Goal: Transaction & Acquisition: Purchase product/service

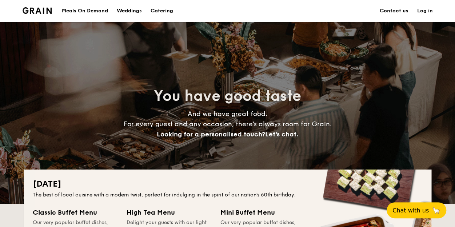
click at [73, 10] on div "Meals On Demand" at bounding box center [85, 11] width 46 height 22
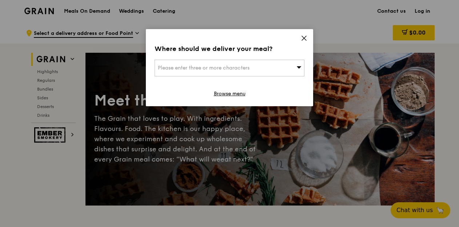
click at [191, 68] on span "Please enter three or more characters" at bounding box center [204, 68] width 92 height 6
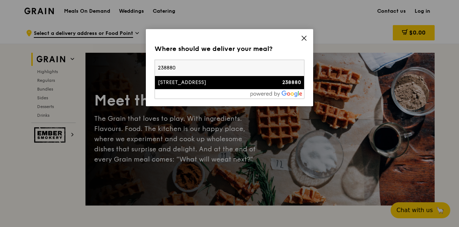
type input "238880"
click at [177, 82] on div "[STREET_ADDRESS]" at bounding box center [212, 82] width 108 height 7
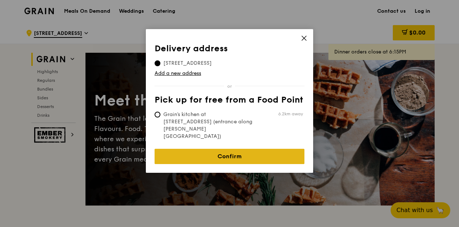
click at [220, 149] on link "Confirm" at bounding box center [229, 156] width 150 height 15
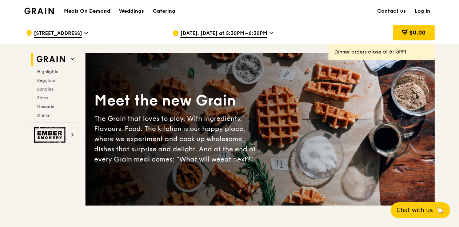
click at [238, 32] on span "Aug 11, Today at 5:30PM–6:30PM" at bounding box center [223, 34] width 87 height 8
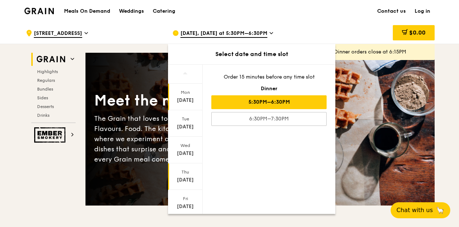
click at [184, 176] on div "[DATE]" at bounding box center [185, 179] width 32 height 7
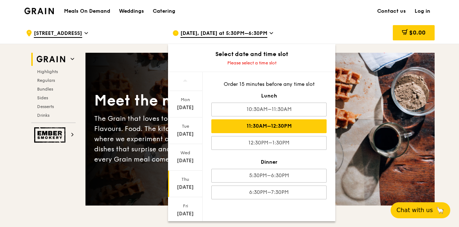
click at [230, 132] on div "11:30AM–12:30PM" at bounding box center [268, 126] width 115 height 14
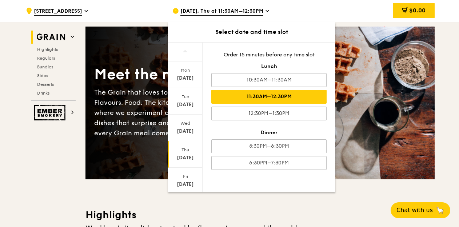
scroll to position [36, 0]
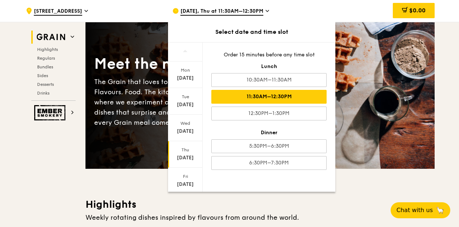
click at [287, 98] on div "11:30AM–12:30PM" at bounding box center [268, 97] width 115 height 14
click at [391, 136] on div "Meet the new Grain The Grain that loves to play. With ingredients. Flavours. Fo…" at bounding box center [259, 92] width 349 height 94
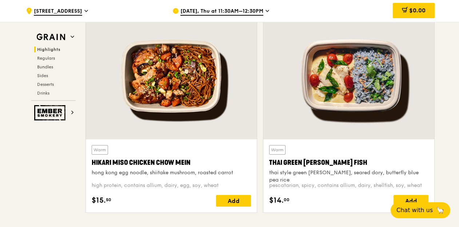
scroll to position [254, 0]
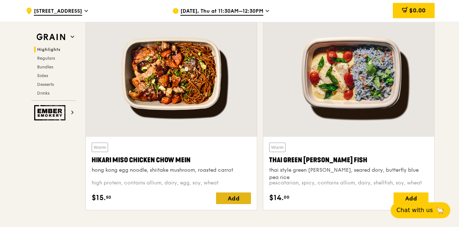
click at [227, 198] on div "Add" at bounding box center [233, 198] width 35 height 12
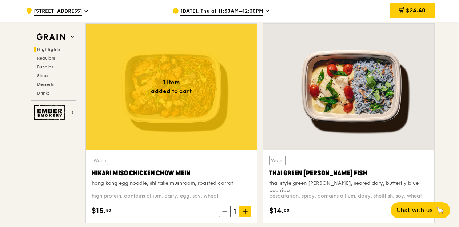
scroll to position [145, 0]
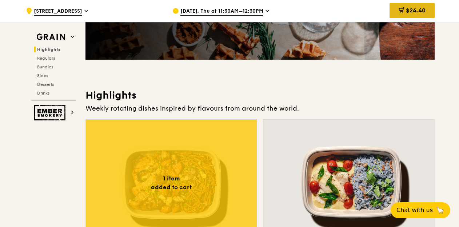
click at [403, 17] on div "$24.40" at bounding box center [411, 10] width 45 height 15
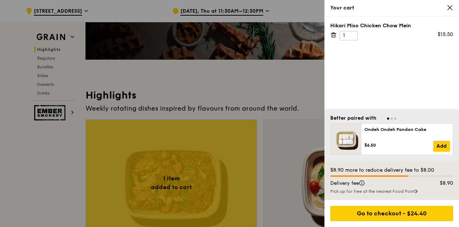
click at [357, 76] on div "Hikari Miso Chicken Chow Mein 1 $15.50" at bounding box center [391, 62] width 134 height 92
click at [195, 91] on div at bounding box center [229, 113] width 459 height 227
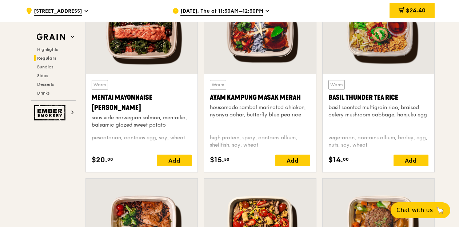
scroll to position [727, 0]
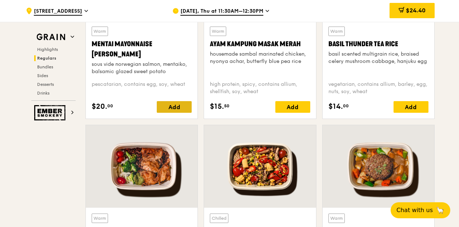
click at [166, 105] on div "Add" at bounding box center [174, 107] width 35 height 12
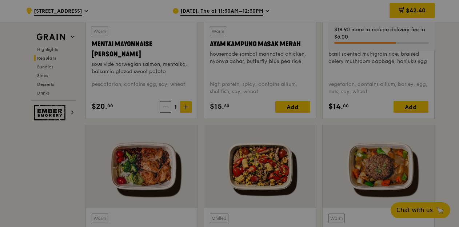
click at [187, 109] on div at bounding box center [229, 113] width 459 height 227
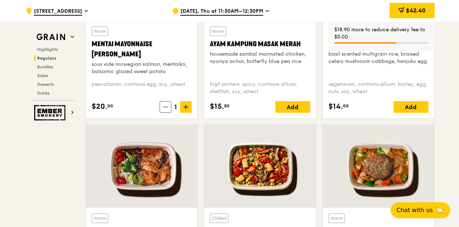
click at [187, 109] on span at bounding box center [186, 107] width 12 height 12
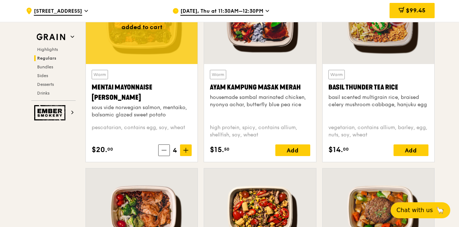
scroll to position [618, 0]
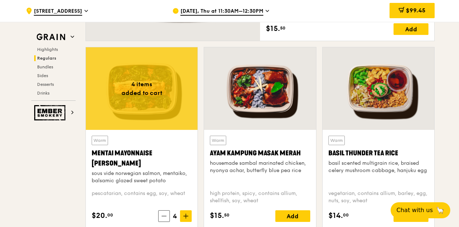
click at [269, 127] on div at bounding box center [260, 88] width 112 height 82
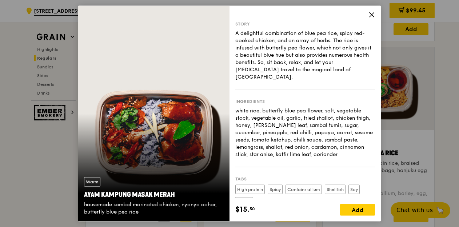
click at [369, 16] on icon at bounding box center [371, 15] width 7 height 7
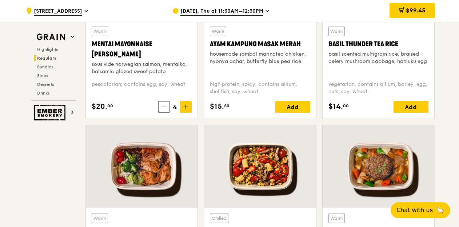
scroll to position [690, 0]
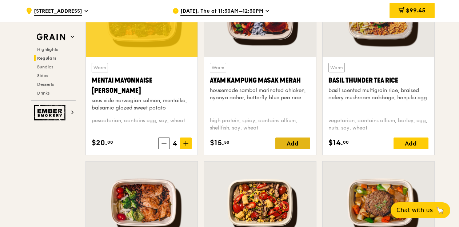
click at [287, 147] on div "Add" at bounding box center [292, 143] width 35 height 12
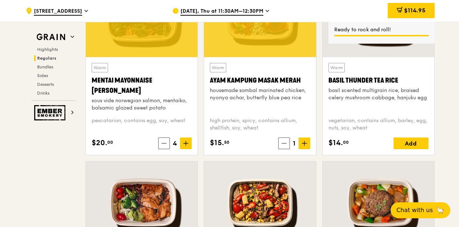
click at [304, 145] on icon at bounding box center [304, 143] width 5 height 5
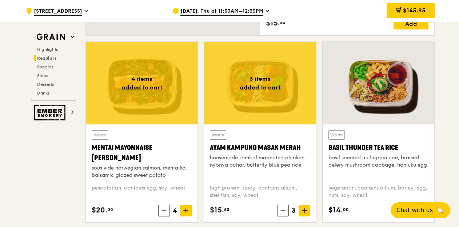
scroll to position [654, 0]
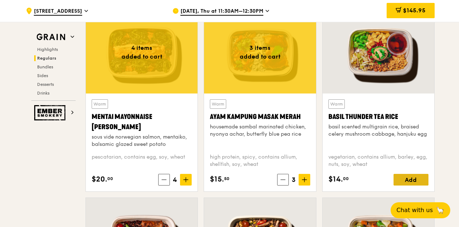
click at [407, 179] on div "Add" at bounding box center [410, 180] width 35 height 12
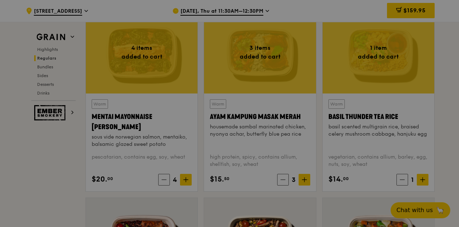
click at [423, 181] on icon at bounding box center [422, 179] width 5 height 5
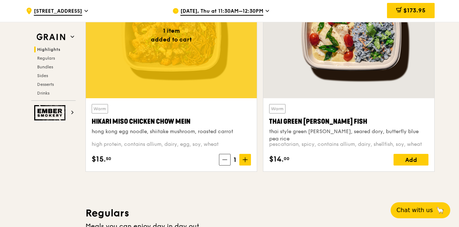
scroll to position [291, 0]
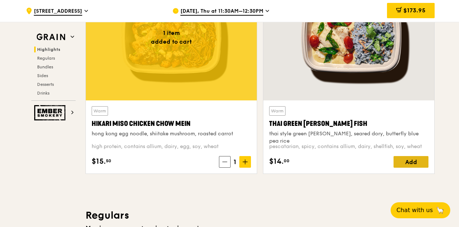
click at [408, 162] on div "Add" at bounding box center [410, 162] width 35 height 12
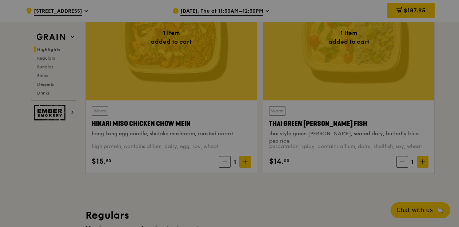
click at [424, 162] on div at bounding box center [229, 113] width 459 height 227
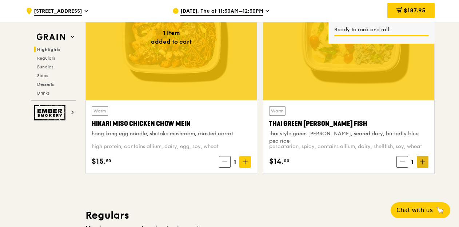
click at [427, 163] on span at bounding box center [422, 162] width 12 height 12
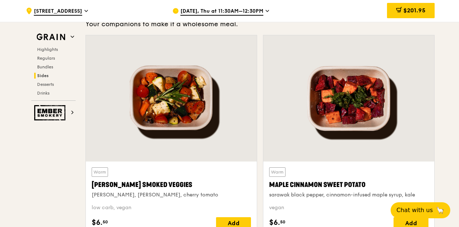
scroll to position [1671, 0]
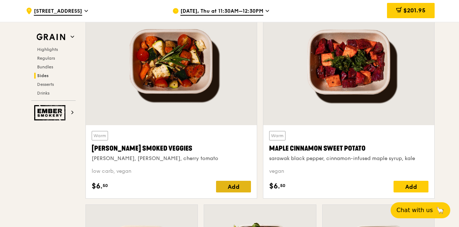
click at [238, 188] on div "Add" at bounding box center [233, 187] width 35 height 12
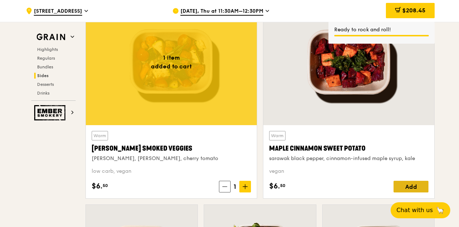
click at [415, 185] on div "Add" at bounding box center [410, 187] width 35 height 12
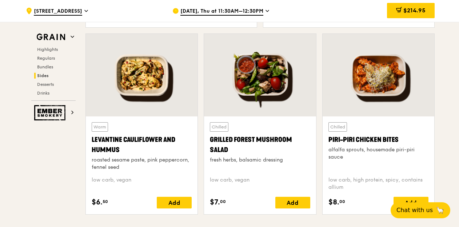
scroll to position [1853, 0]
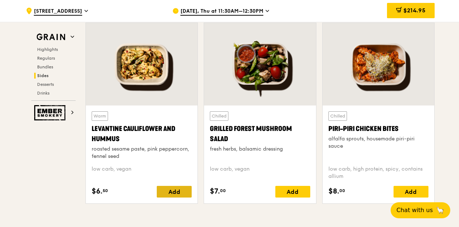
click at [170, 192] on div "Add" at bounding box center [174, 192] width 35 height 12
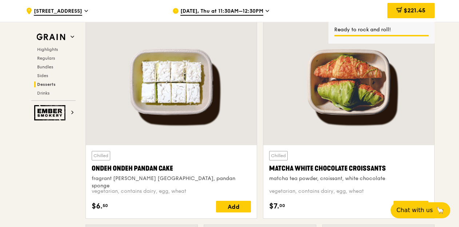
scroll to position [2143, 0]
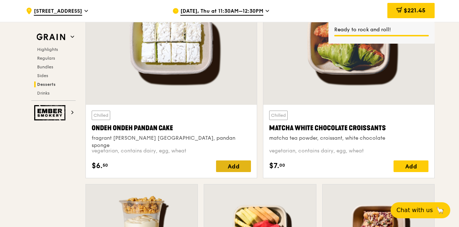
click at [217, 168] on div "Add" at bounding box center [233, 166] width 35 height 12
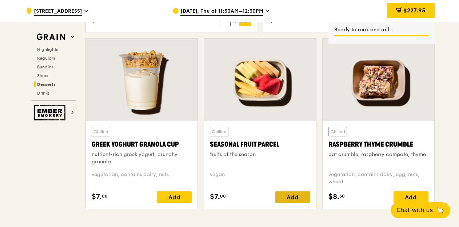
scroll to position [2325, 0]
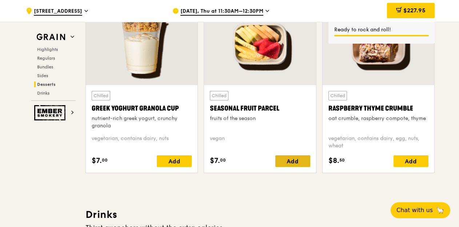
click at [291, 159] on div "Add" at bounding box center [292, 161] width 35 height 12
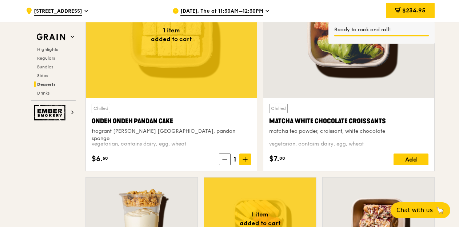
scroll to position [2179, 0]
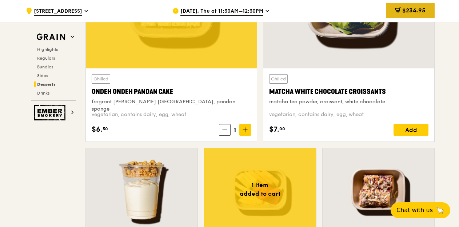
click at [395, 15] on div "$234.95" at bounding box center [410, 10] width 49 height 15
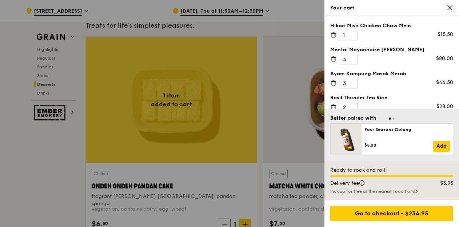
scroll to position [2034, 0]
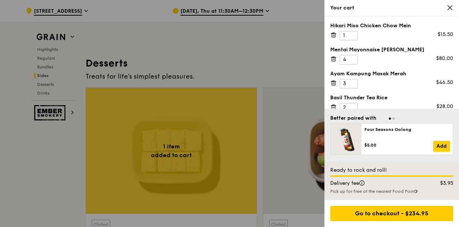
click at [287, 125] on div at bounding box center [229, 113] width 459 height 227
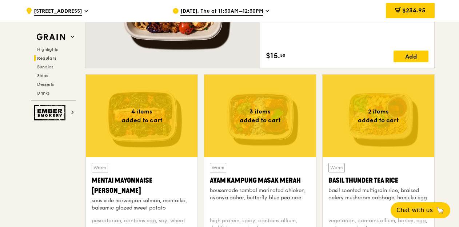
scroll to position [508, 0]
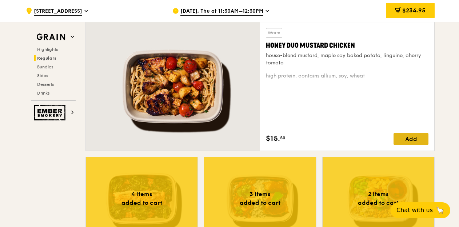
click at [414, 139] on div "Add" at bounding box center [410, 139] width 35 height 12
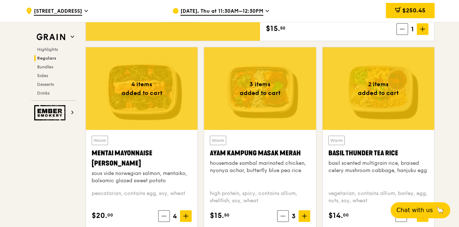
scroll to position [653, 0]
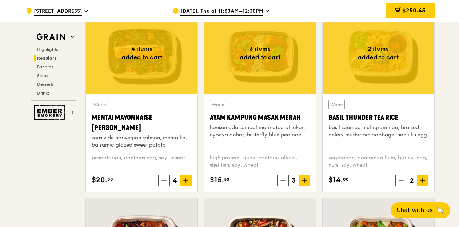
click at [242, 146] on div "Warm Ayam Kampung Masak Merah housemade sambal marinated chicken, nyonya achar,…" at bounding box center [260, 124] width 100 height 48
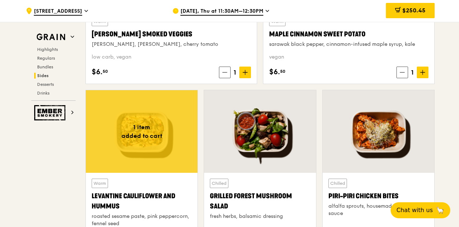
scroll to position [1852, 0]
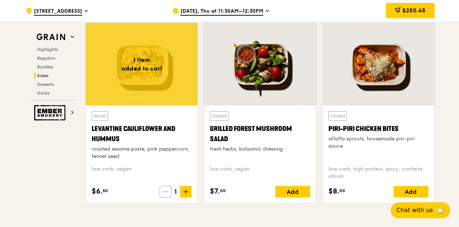
click at [168, 192] on span at bounding box center [166, 192] width 12 height 12
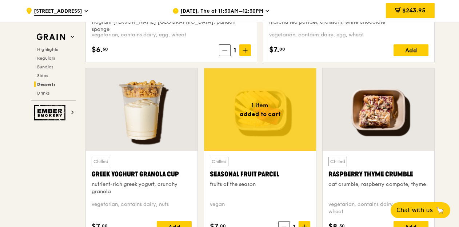
scroll to position [2325, 0]
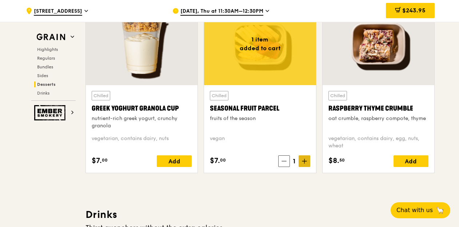
click at [305, 158] on icon at bounding box center [304, 160] width 5 height 5
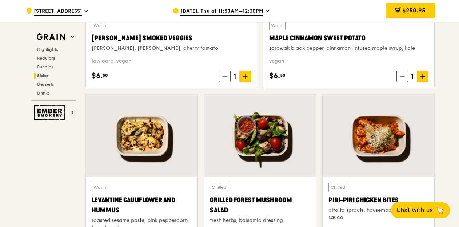
scroll to position [1707, 0]
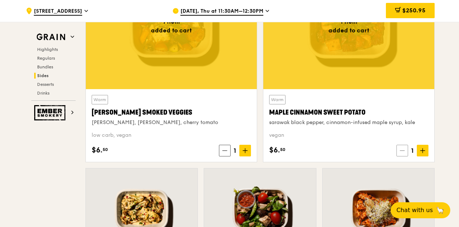
click at [402, 150] on icon at bounding box center [401, 150] width 5 height 5
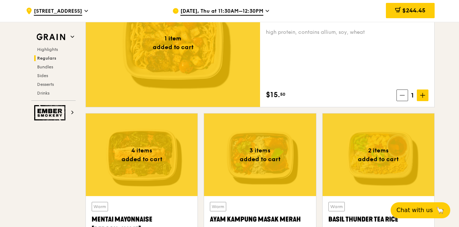
scroll to position [508, 0]
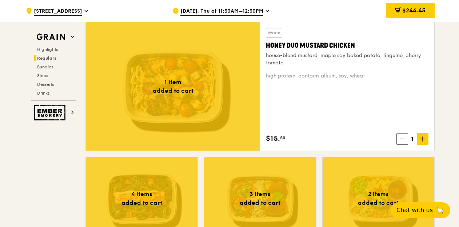
click at [290, 103] on div "Warm Honey Duo Mustard Chicken house-blend mustard, maple soy baked potato, lin…" at bounding box center [347, 86] width 162 height 117
click at [224, 121] on div at bounding box center [173, 86] width 174 height 128
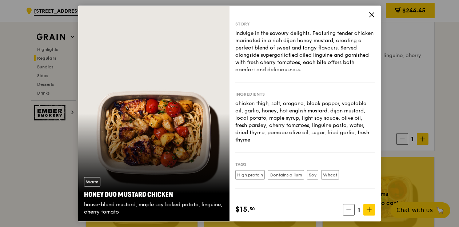
click at [371, 13] on icon at bounding box center [371, 15] width 7 height 7
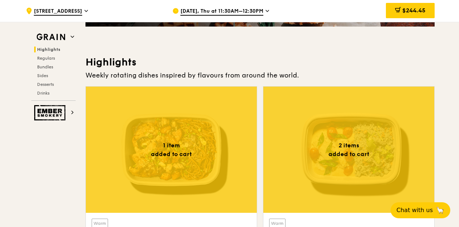
scroll to position [0, 0]
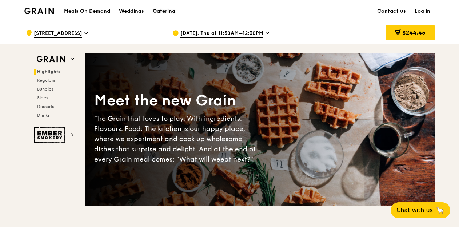
click at [167, 11] on div "Catering" at bounding box center [164, 11] width 23 height 22
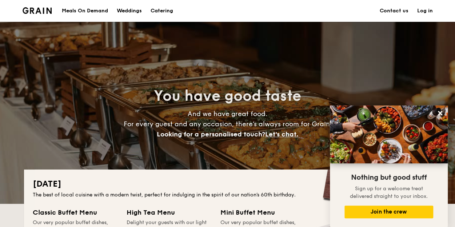
click at [75, 9] on div "Meals On Demand" at bounding box center [85, 11] width 46 height 22
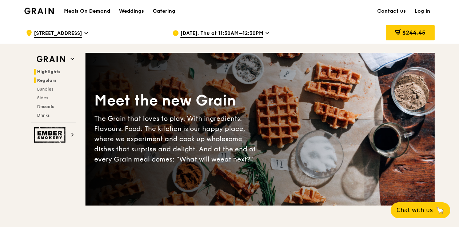
click at [46, 80] on span "Regulars" at bounding box center [46, 80] width 19 height 5
drag, startPoint x: 418, startPoint y: 33, endPoint x: 412, endPoint y: 35, distance: 6.3
click at [418, 33] on span "$244.45" at bounding box center [413, 32] width 23 height 7
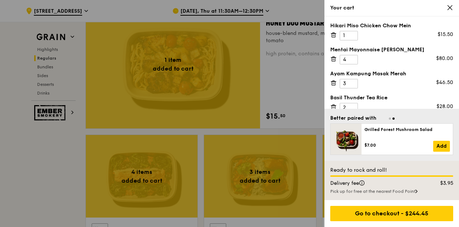
scroll to position [545, 0]
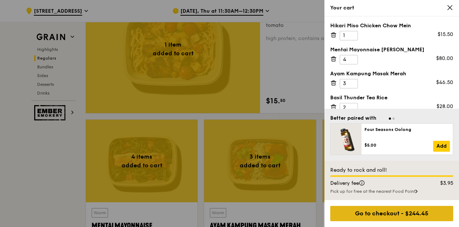
click at [386, 215] on div "Go to checkout - $244.45" at bounding box center [391, 213] width 123 height 15
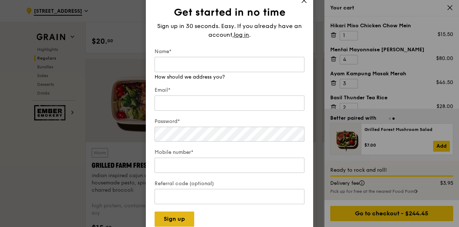
scroll to position [799, 0]
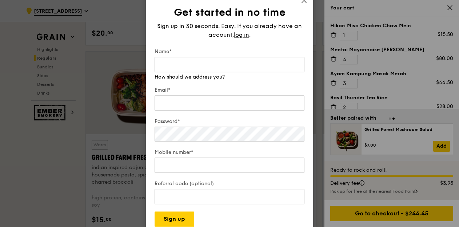
click at [305, 1] on icon at bounding box center [304, 0] width 7 height 7
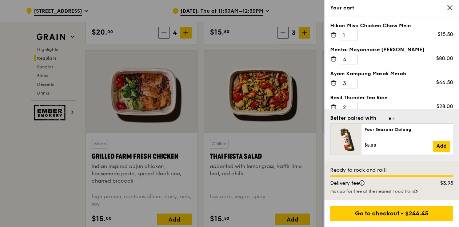
scroll to position [763, 0]
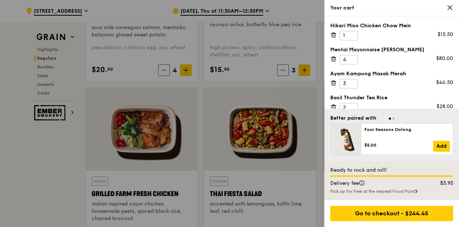
click at [450, 9] on icon at bounding box center [449, 7] width 7 height 7
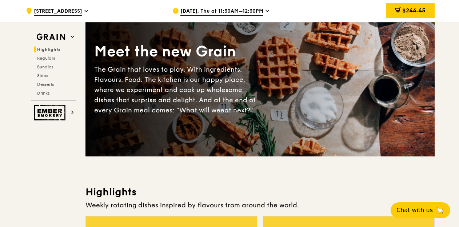
scroll to position [0, 0]
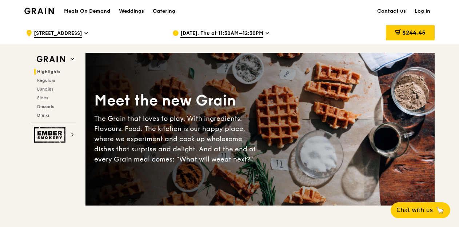
click at [424, 12] on link "Log in" at bounding box center [422, 11] width 24 height 22
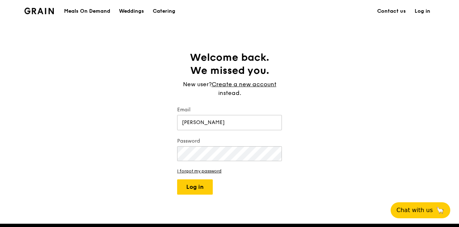
type input "angela.er@chanel.com"
click at [202, 184] on button "Log in" at bounding box center [195, 186] width 36 height 15
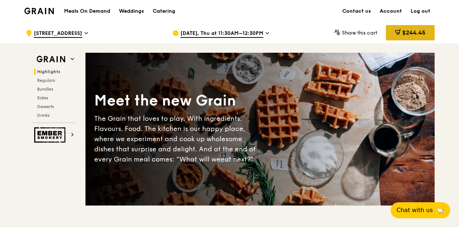
click at [407, 36] on span "$244.45" at bounding box center [413, 32] width 23 height 7
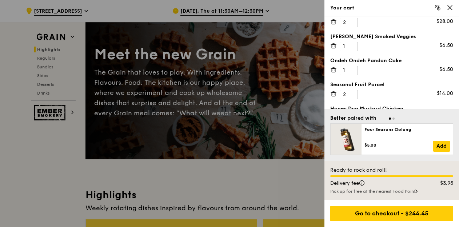
scroll to position [109, 0]
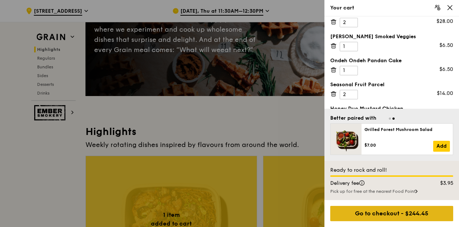
click at [376, 213] on div "Go to checkout - $244.45" at bounding box center [391, 213] width 123 height 15
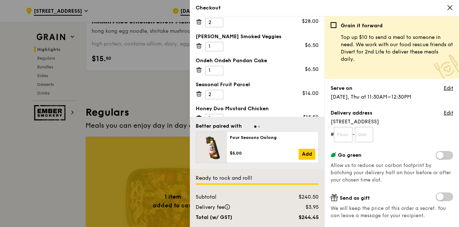
scroll to position [400, 0]
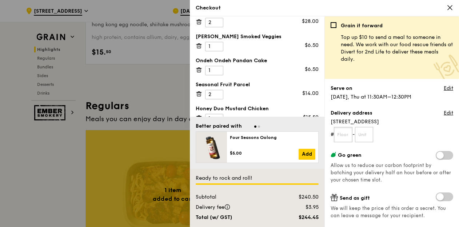
click at [342, 135] on input "text" at bounding box center [343, 134] width 19 height 15
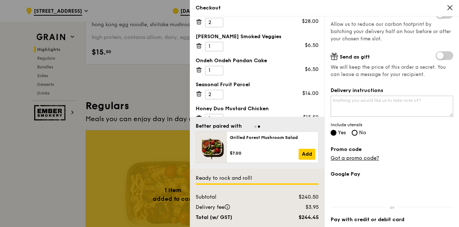
scroll to position [182, 0]
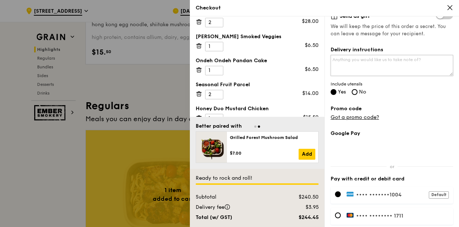
type input "14-01"
click at [344, 63] on textarea "Delivery instructions" at bounding box center [391, 65] width 122 height 21
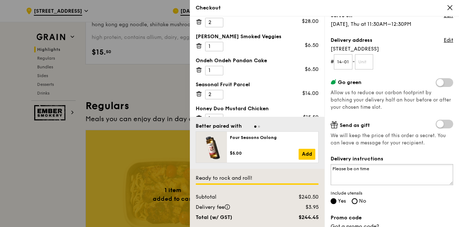
scroll to position [0, 0]
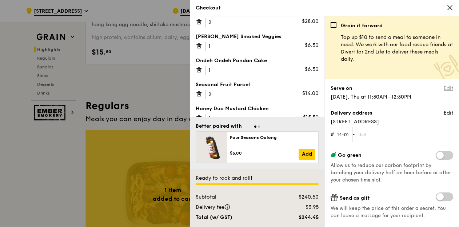
type textarea "Please be on time"
click at [443, 88] on link "Edit" at bounding box center [447, 88] width 9 height 7
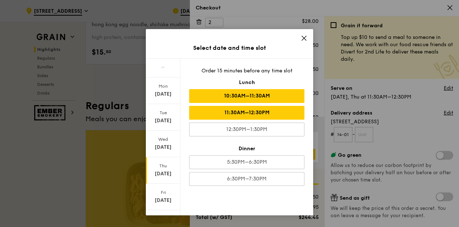
click at [218, 97] on div "10:30AM–11:30AM" at bounding box center [246, 96] width 115 height 14
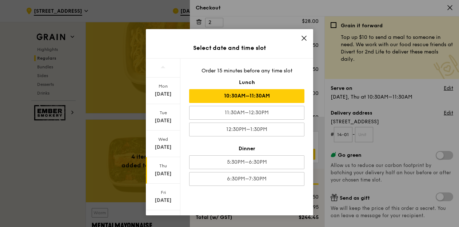
scroll to position [618, 0]
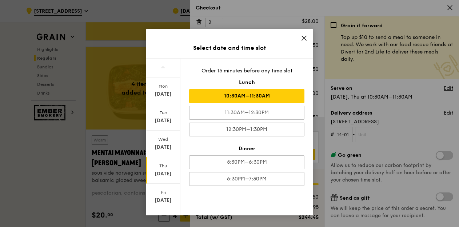
click at [302, 38] on icon at bounding box center [304, 38] width 4 height 4
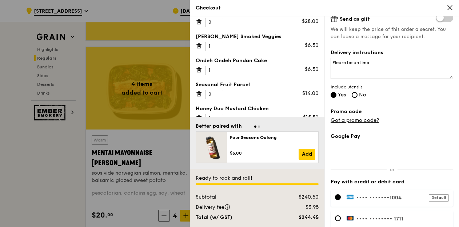
scroll to position [182, 0]
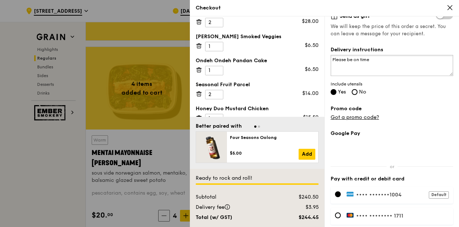
drag, startPoint x: 380, startPoint y: 59, endPoint x: 299, endPoint y: 60, distance: 81.4
click at [299, 60] on div "Hikari Miso Chicken Chow Mein 1 $15.50 Mentai Mayonnaise Aburi Salmon 4 $80.00 …" at bounding box center [324, 121] width 269 height 210
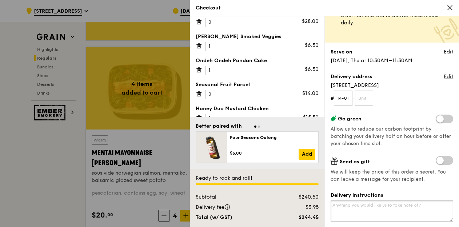
scroll to position [36, 0]
click at [361, 98] on input "text" at bounding box center [364, 97] width 19 height 15
click at [350, 97] on input "14-01" at bounding box center [343, 97] width 19 height 15
click at [341, 94] on input "14-01" at bounding box center [343, 97] width 19 height 15
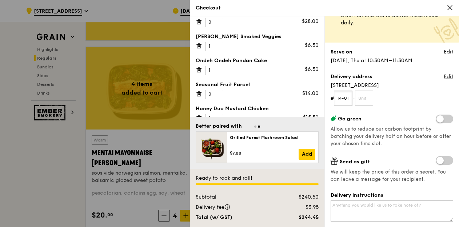
drag, startPoint x: 343, startPoint y: 98, endPoint x: 352, endPoint y: 99, distance: 8.8
click at [352, 99] on input "14-01" at bounding box center [343, 97] width 19 height 15
type input "1"
type input "14"
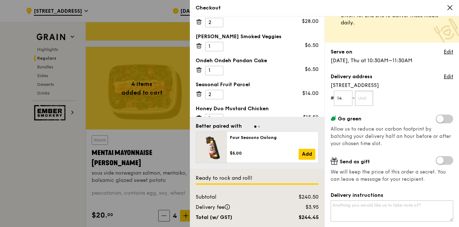
click at [366, 100] on input "text" at bounding box center [364, 97] width 19 height 15
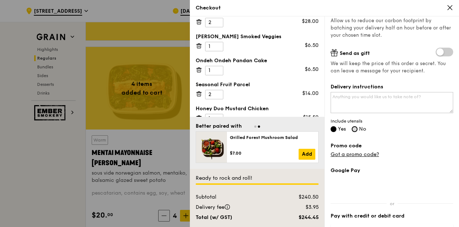
scroll to position [145, 0]
type input "01"
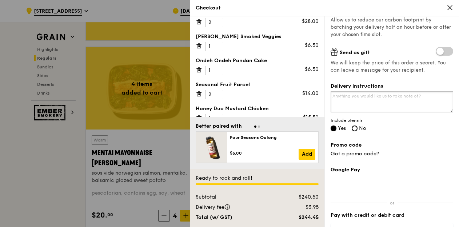
click at [390, 99] on textarea "Delivery instructions" at bounding box center [391, 101] width 122 height 21
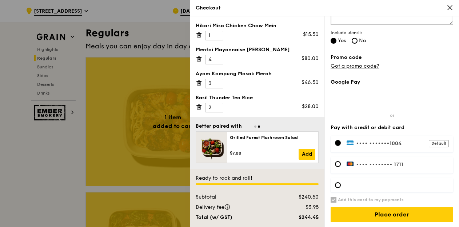
scroll to position [0, 0]
drag, startPoint x: 196, startPoint y: 72, endPoint x: 273, endPoint y: 72, distance: 76.3
click at [273, 72] on div "Ayam Kampung Masak Merah" at bounding box center [257, 73] width 123 height 7
copy div "Ayam Kampung Masak Merah"
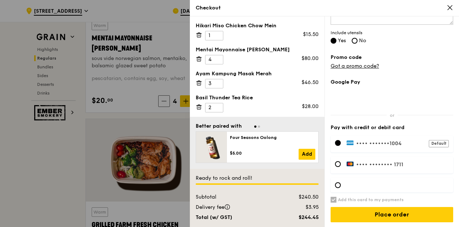
scroll to position [763, 0]
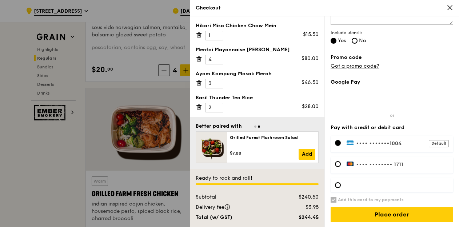
click at [455, 9] on div "Checkout" at bounding box center [324, 8] width 269 height 16
click at [448, 9] on icon at bounding box center [449, 7] width 7 height 7
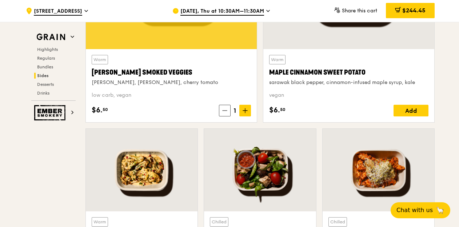
scroll to position [1853, 0]
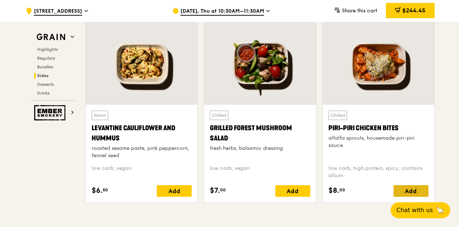
click at [406, 189] on div "Add" at bounding box center [410, 191] width 35 height 12
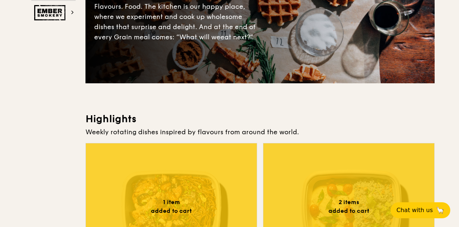
scroll to position [0, 0]
